Goal: Navigation & Orientation: Find specific page/section

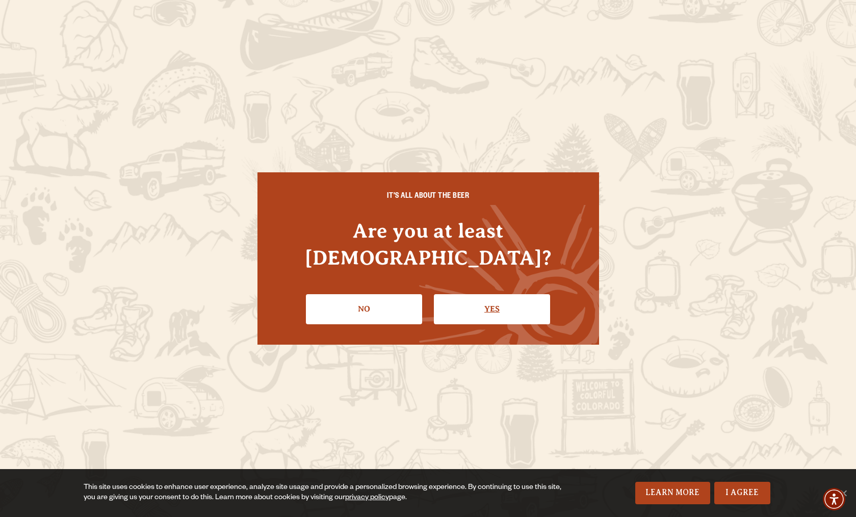
click at [469, 303] on link "Yes" at bounding box center [492, 309] width 116 height 30
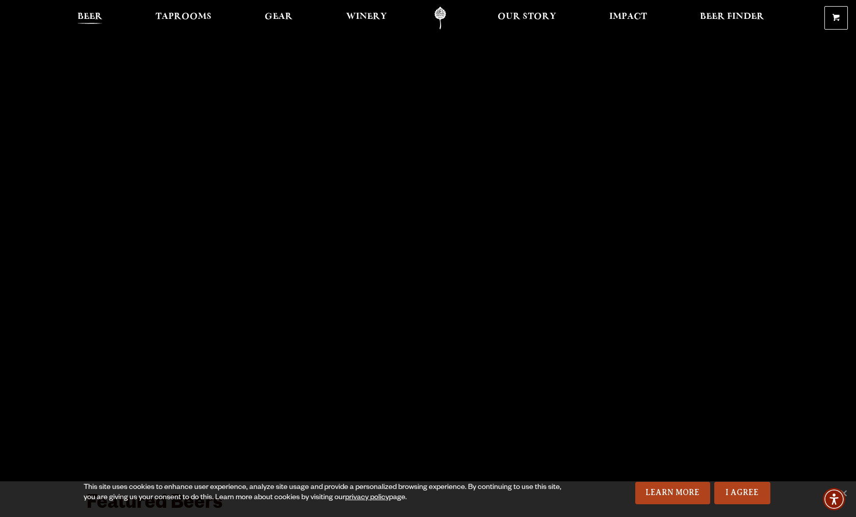
click at [92, 18] on span "Beer" at bounding box center [89, 17] width 25 height 8
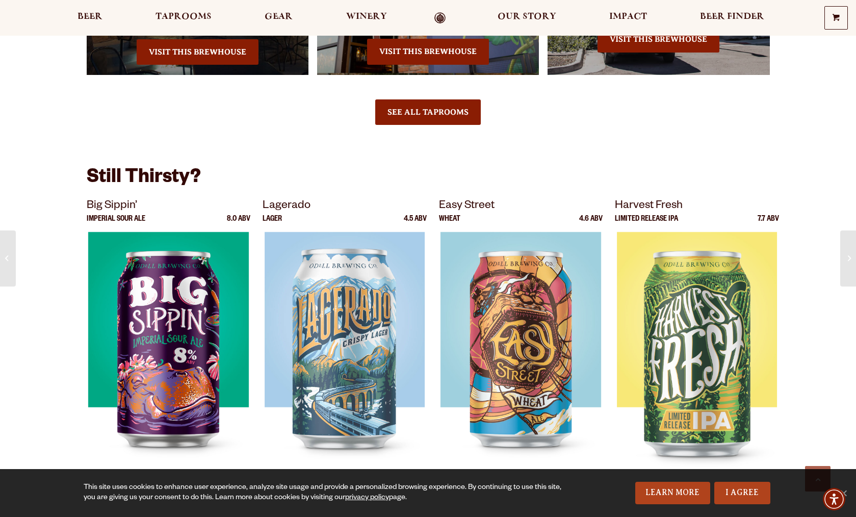
scroll to position [959, 0]
